Goal: Task Accomplishment & Management: Use online tool/utility

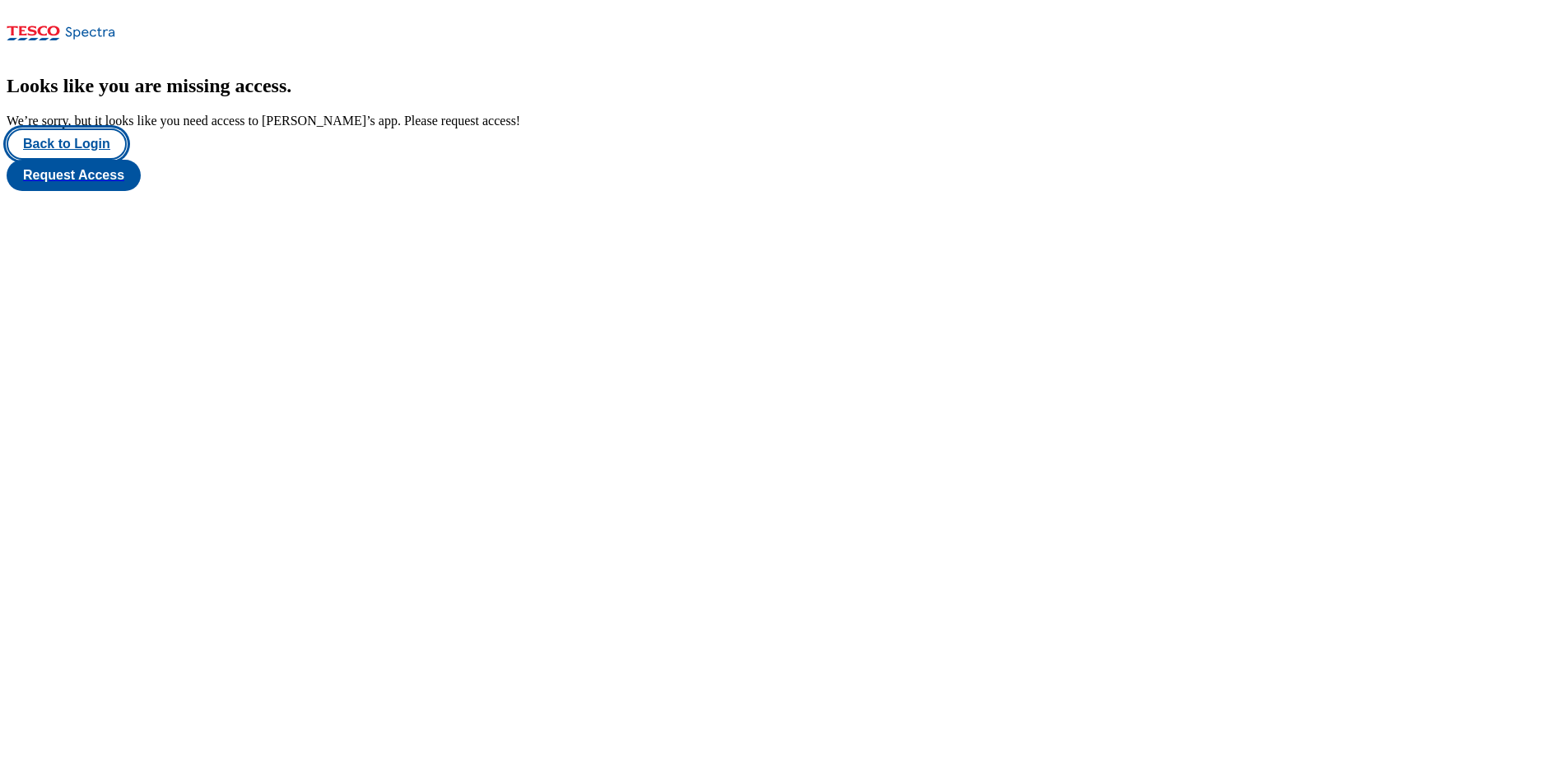
click at [89, 160] on button "Back to Login" at bounding box center [67, 144] width 120 height 31
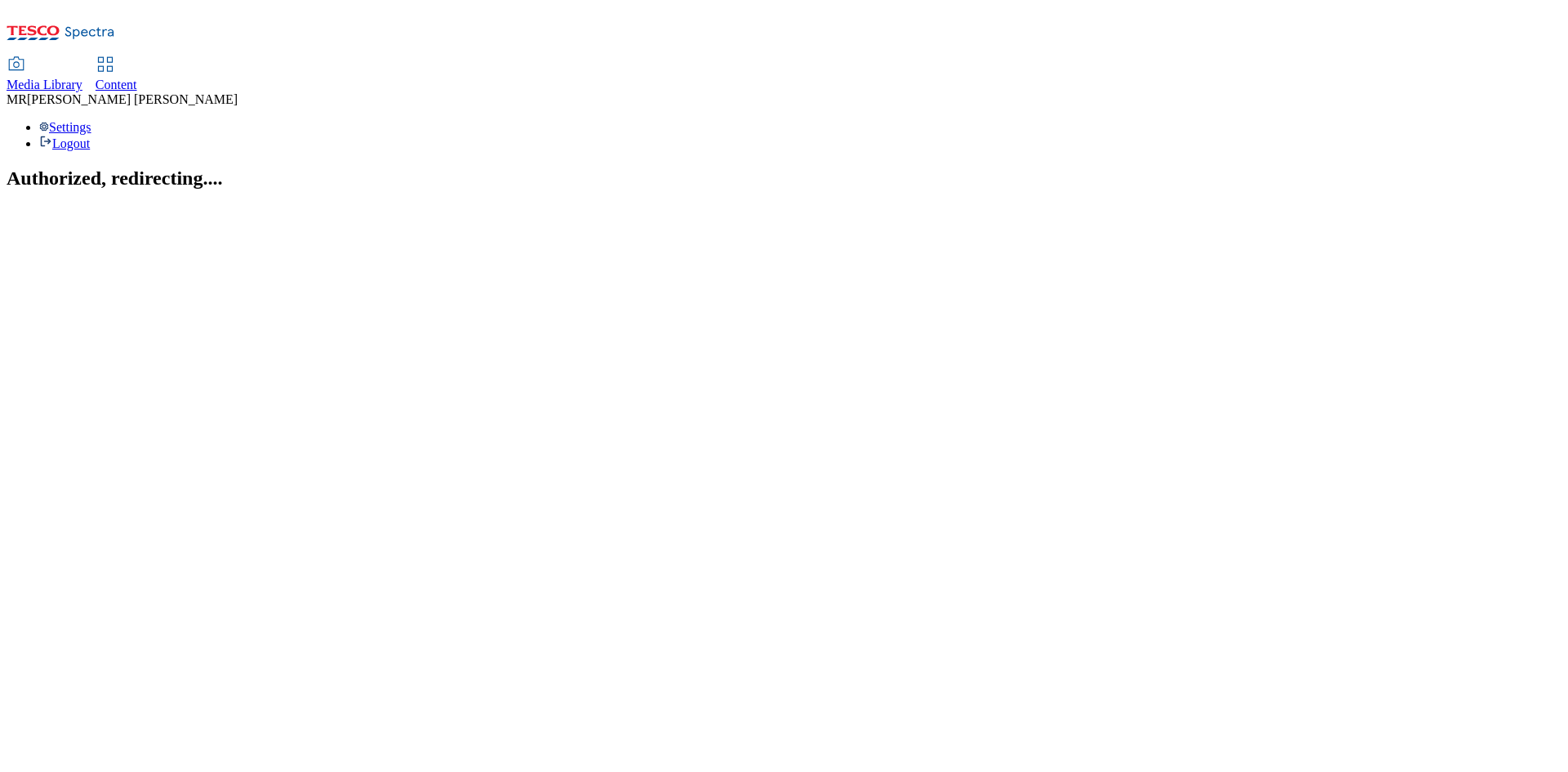
click at [429, 58] on div "Media Library Content" at bounding box center [784, 75] width 1555 height 34
click at [137, 58] on link "Content" at bounding box center [116, 75] width 42 height 34
select select "ghs-[GEOGRAPHIC_DATA]"
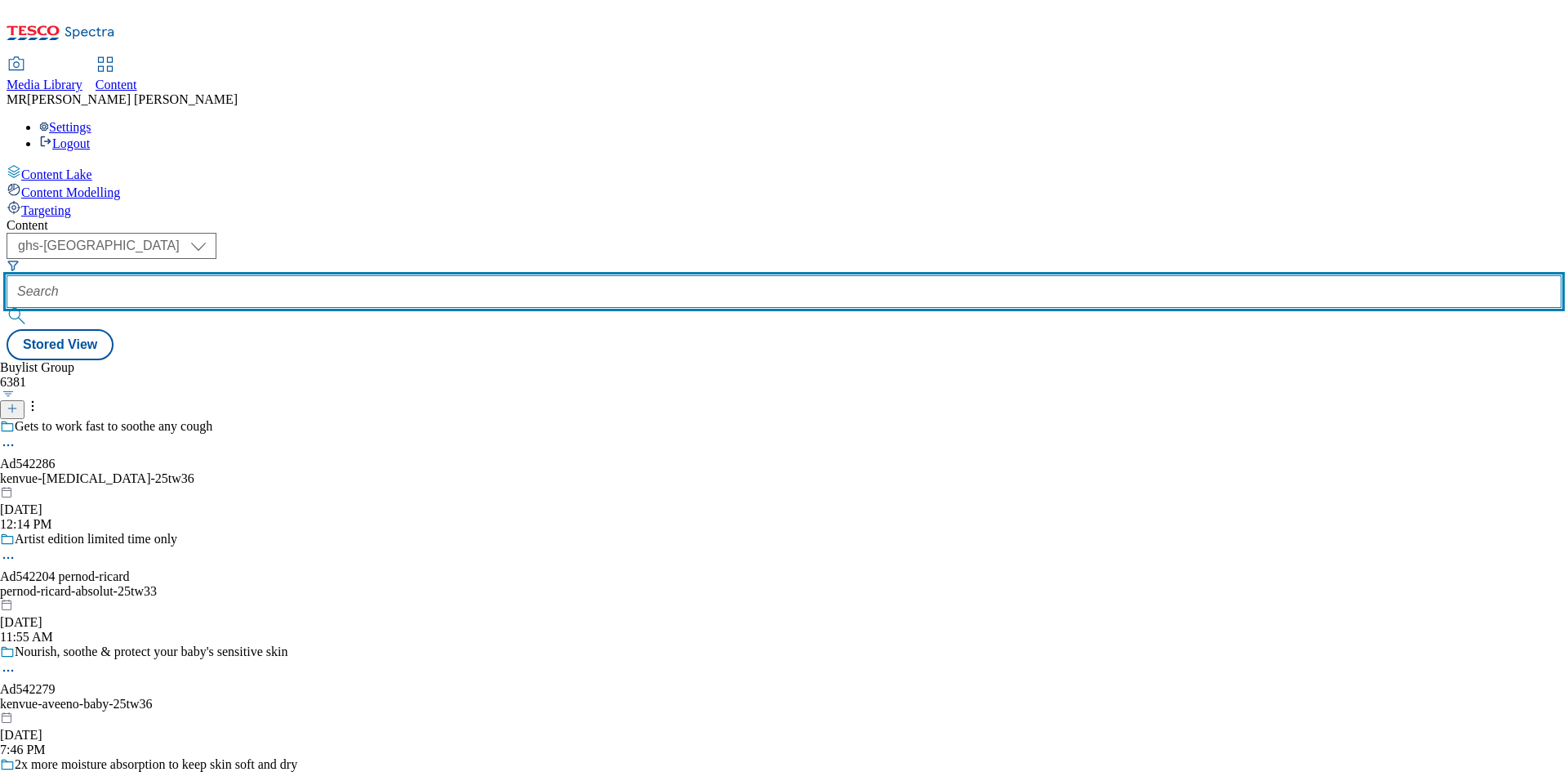
click at [411, 275] on input "text" at bounding box center [784, 291] width 1555 height 32
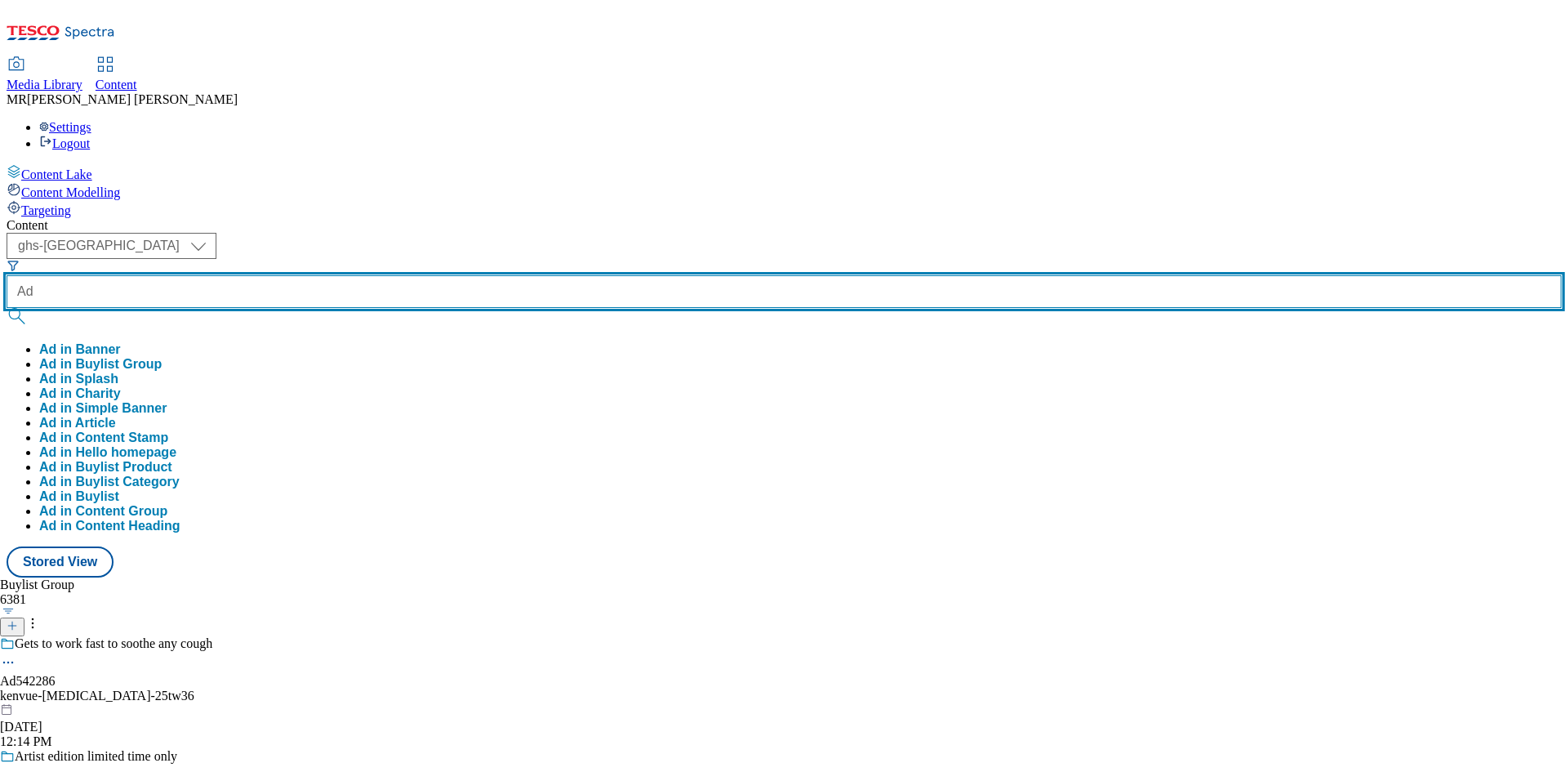
paste input "542286"
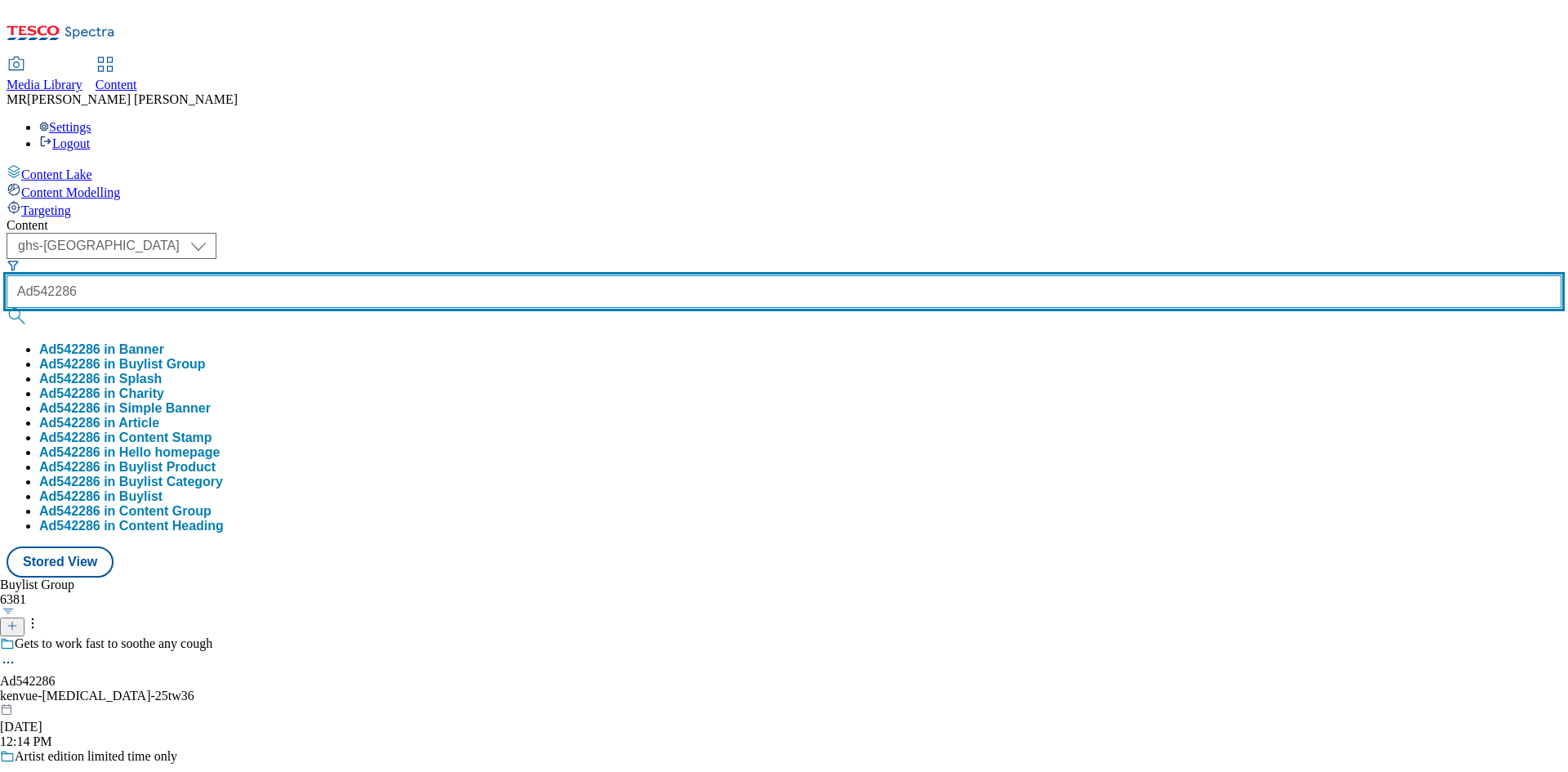
type input "Ad542286"
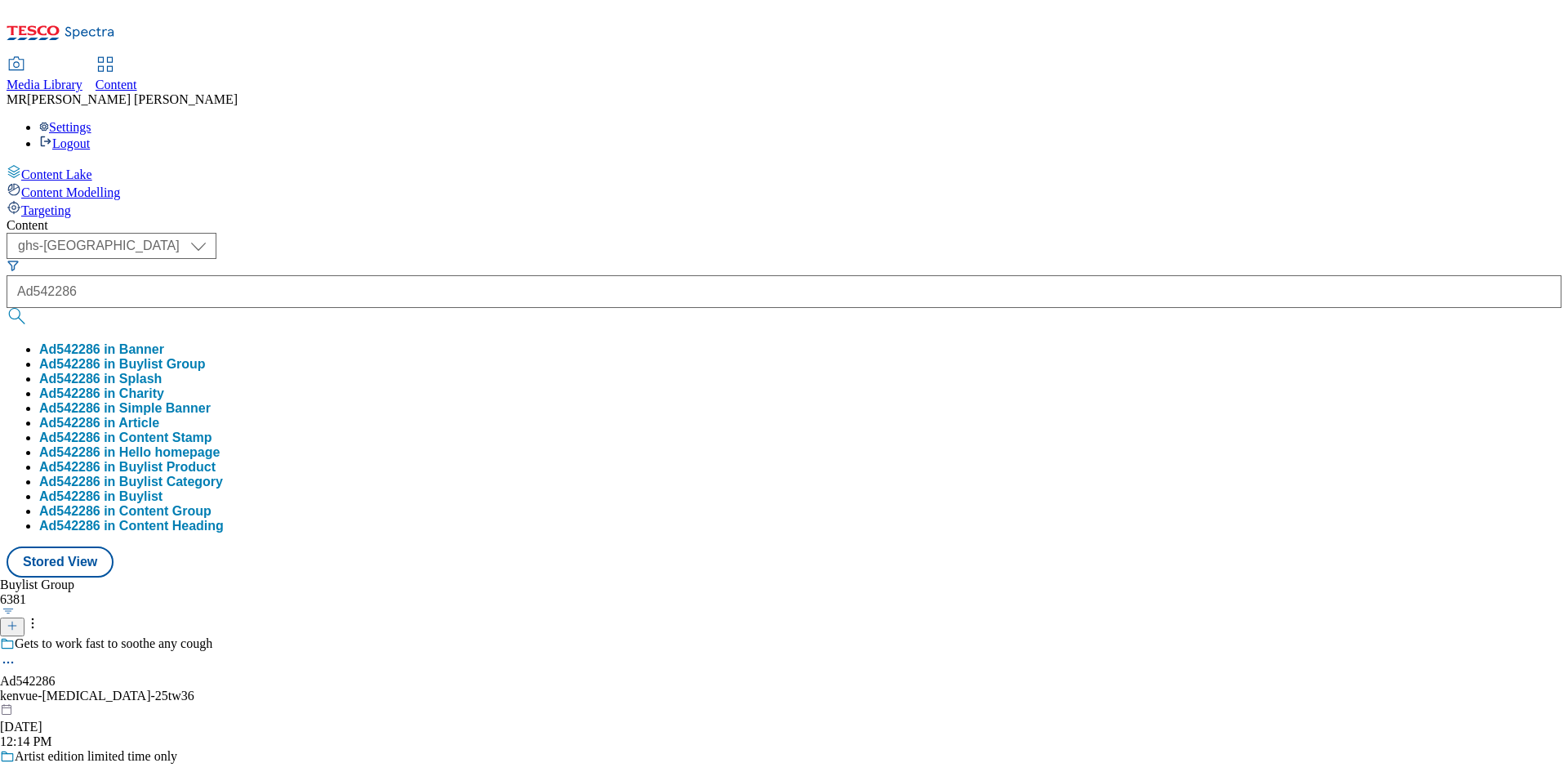
click at [206, 357] on button "Ad542286 in Buylist Group" at bounding box center [122, 364] width 166 height 15
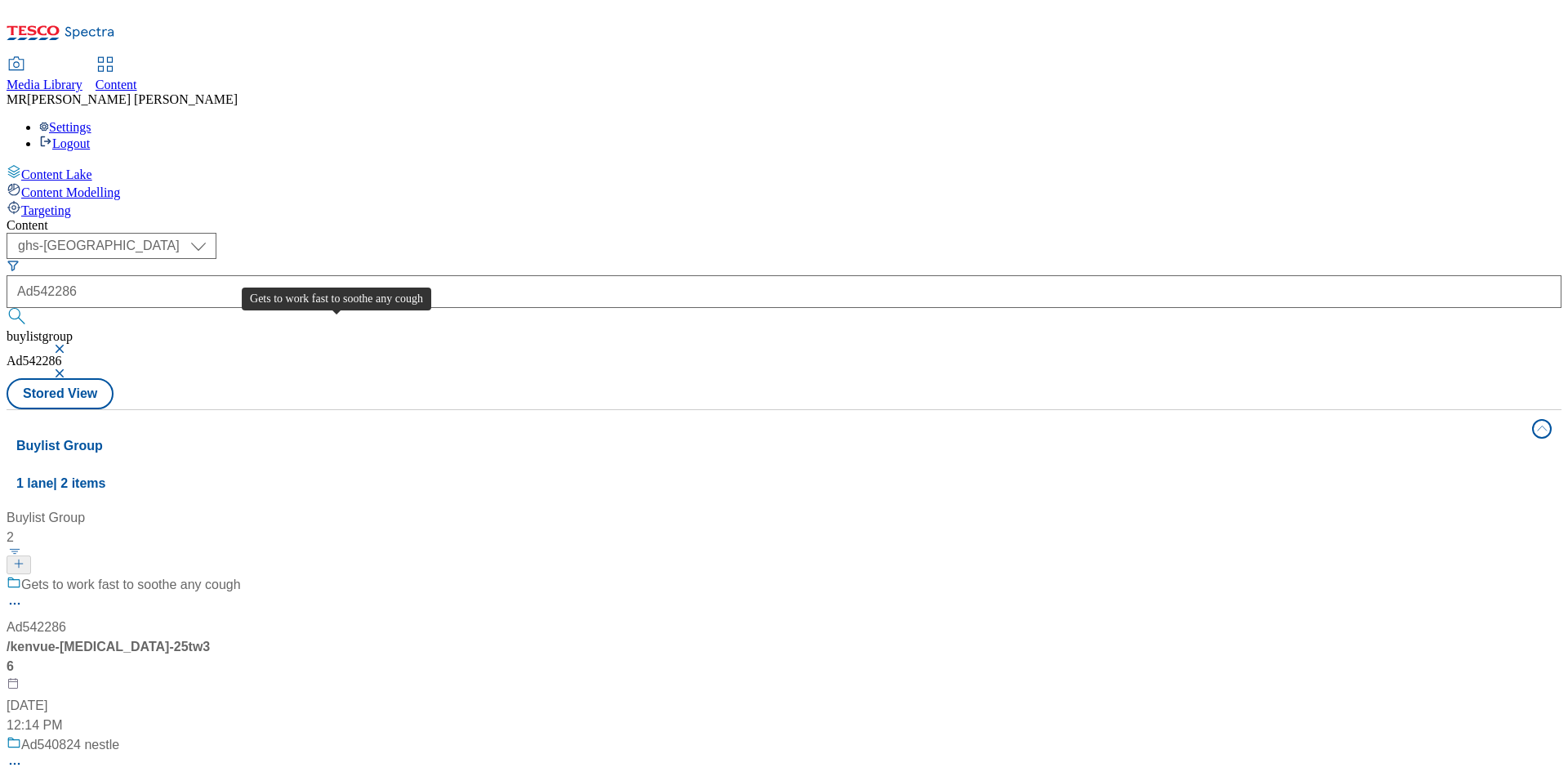
click at [241, 576] on div "Gets to work fast to soothe any cough" at bounding box center [131, 585] width 219 height 20
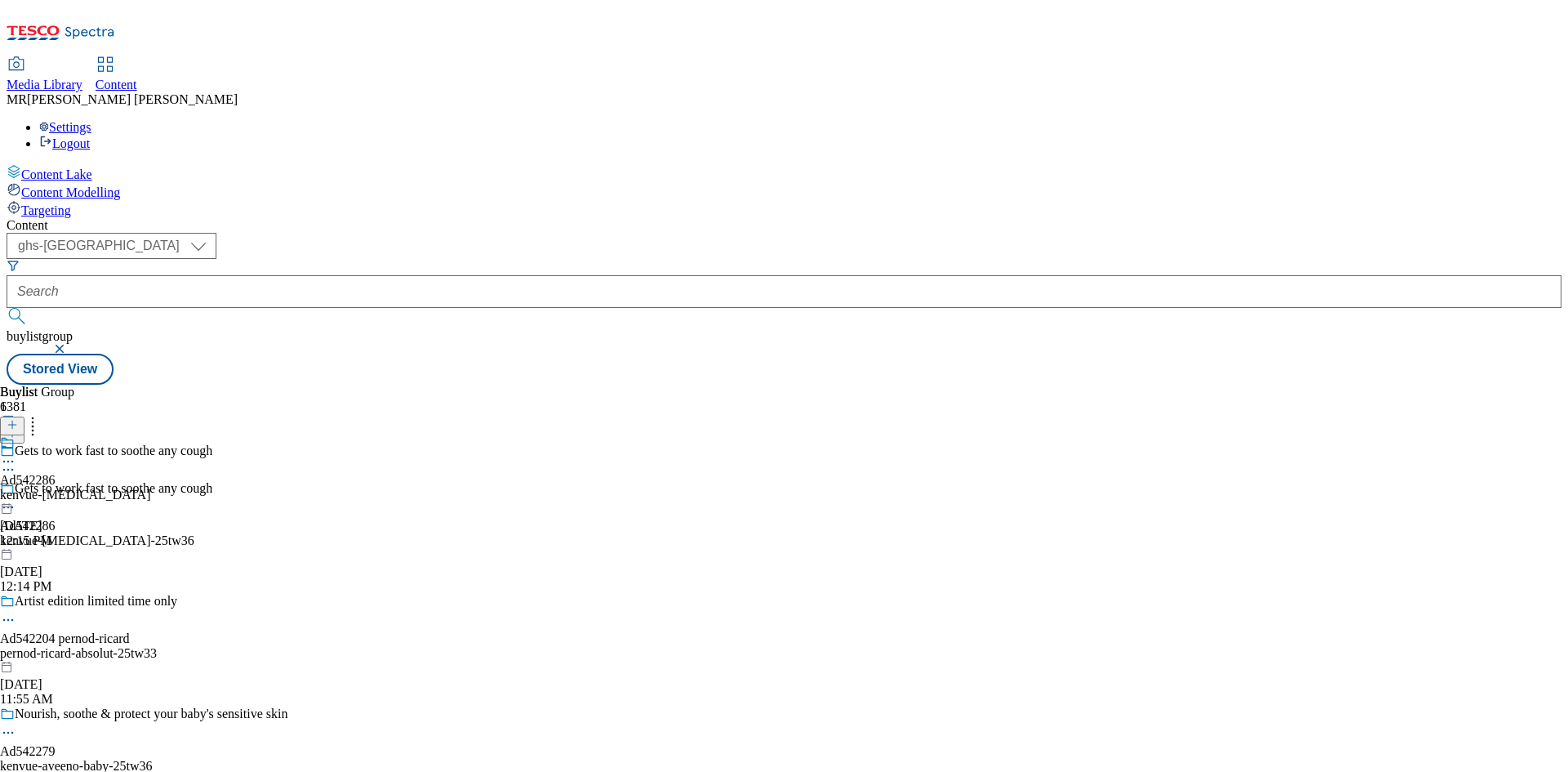
click at [150, 488] on div "kenvue-[MEDICAL_DATA]" at bounding box center [75, 494] width 150 height 15
click at [16, 491] on icon at bounding box center [8, 499] width 16 height 16
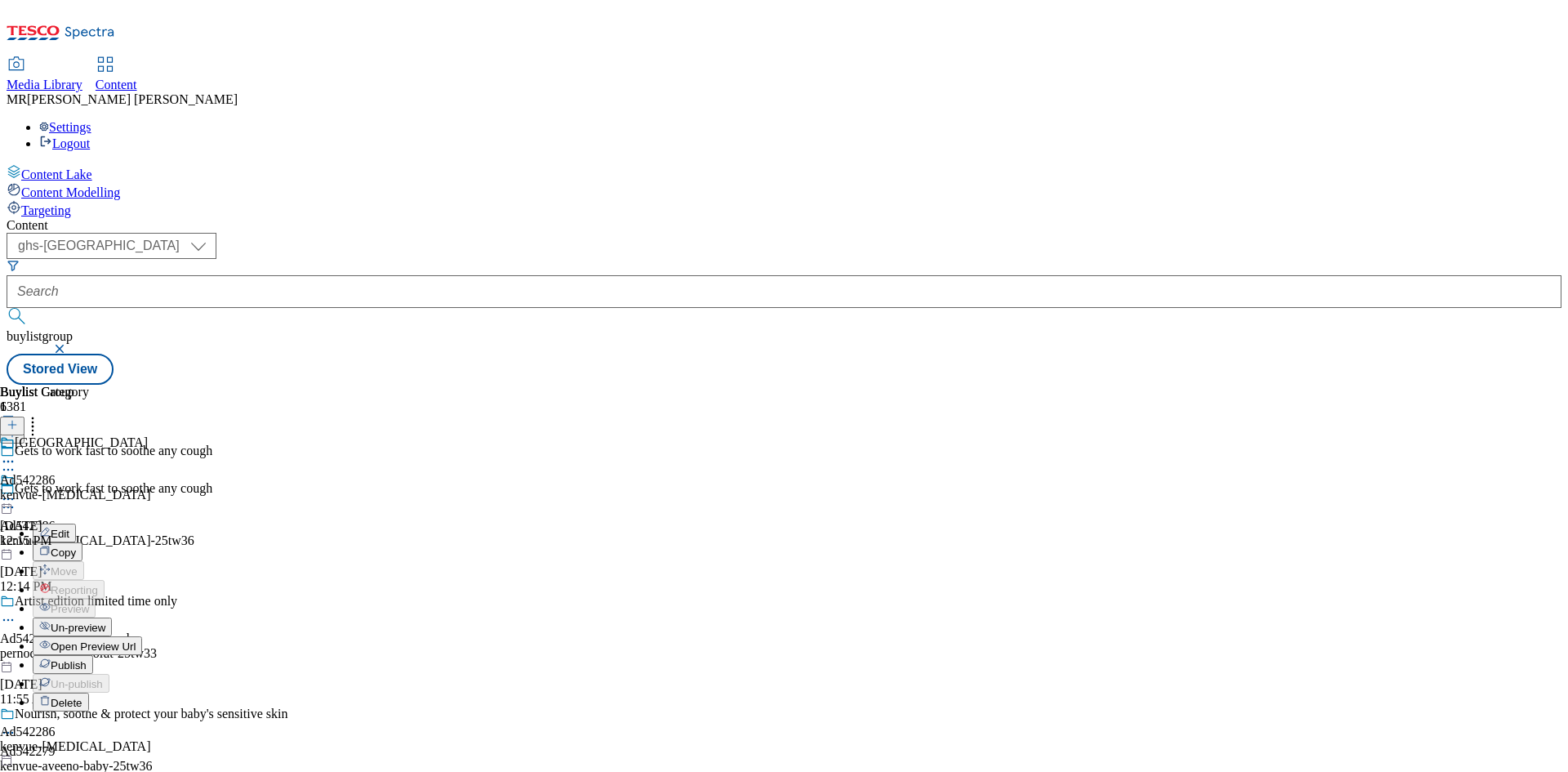
click at [142, 636] on button "Open Preview Url" at bounding box center [87, 646] width 109 height 19
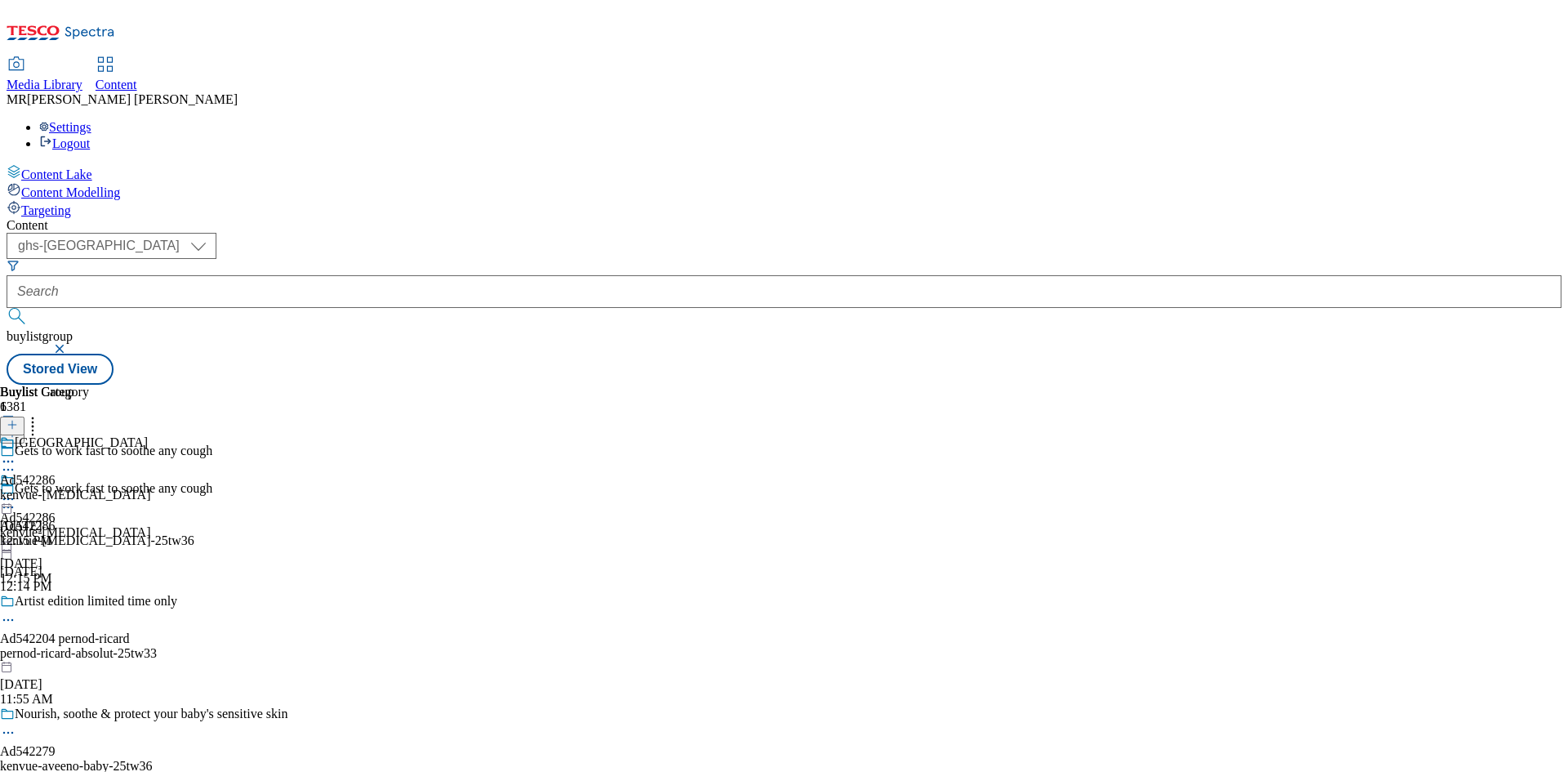
click at [16, 491] on icon at bounding box center [8, 499] width 16 height 16
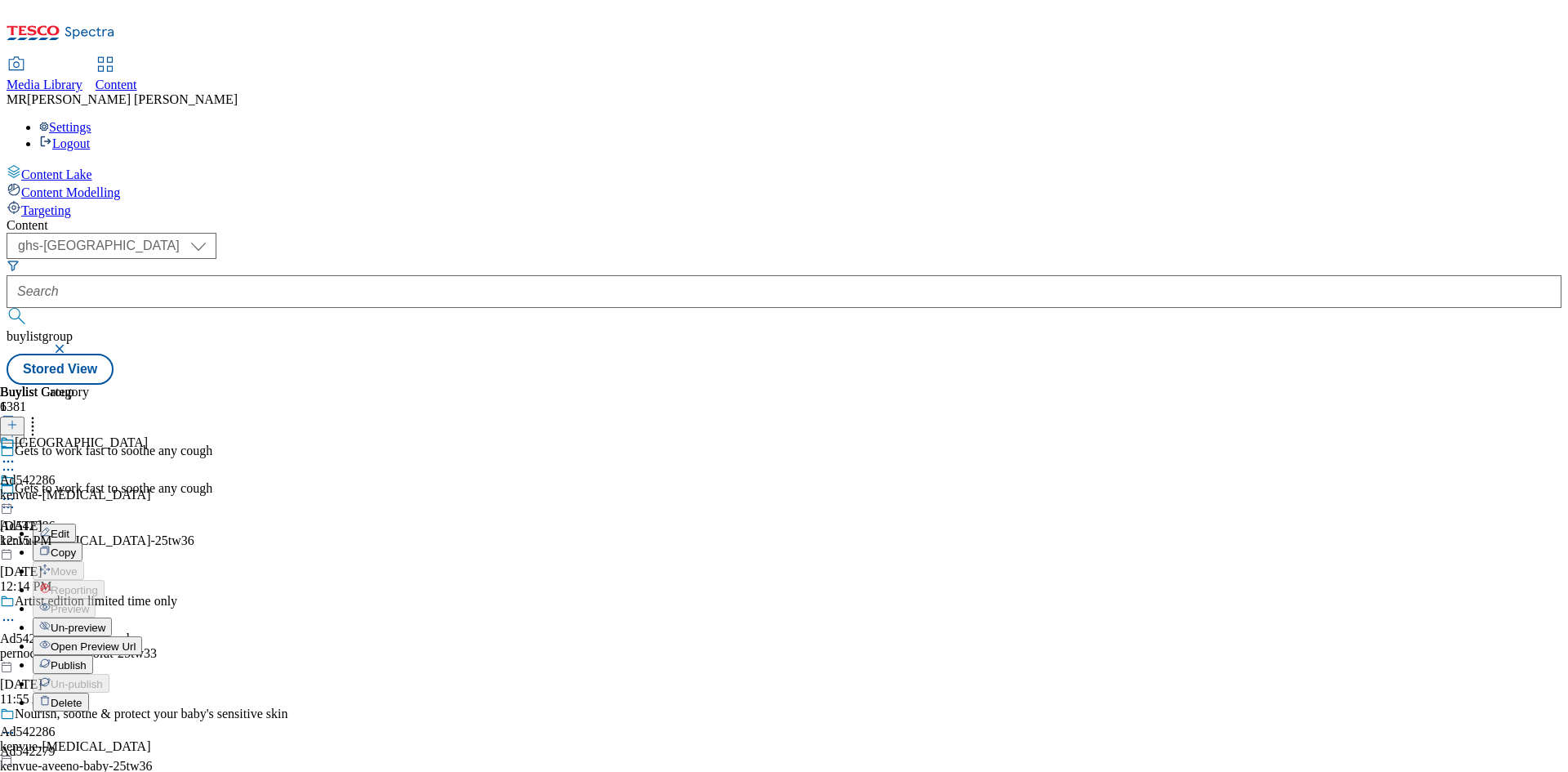
click at [86, 659] on span "Publish" at bounding box center [68, 665] width 36 height 12
